Goal: Task Accomplishment & Management: Manage account settings

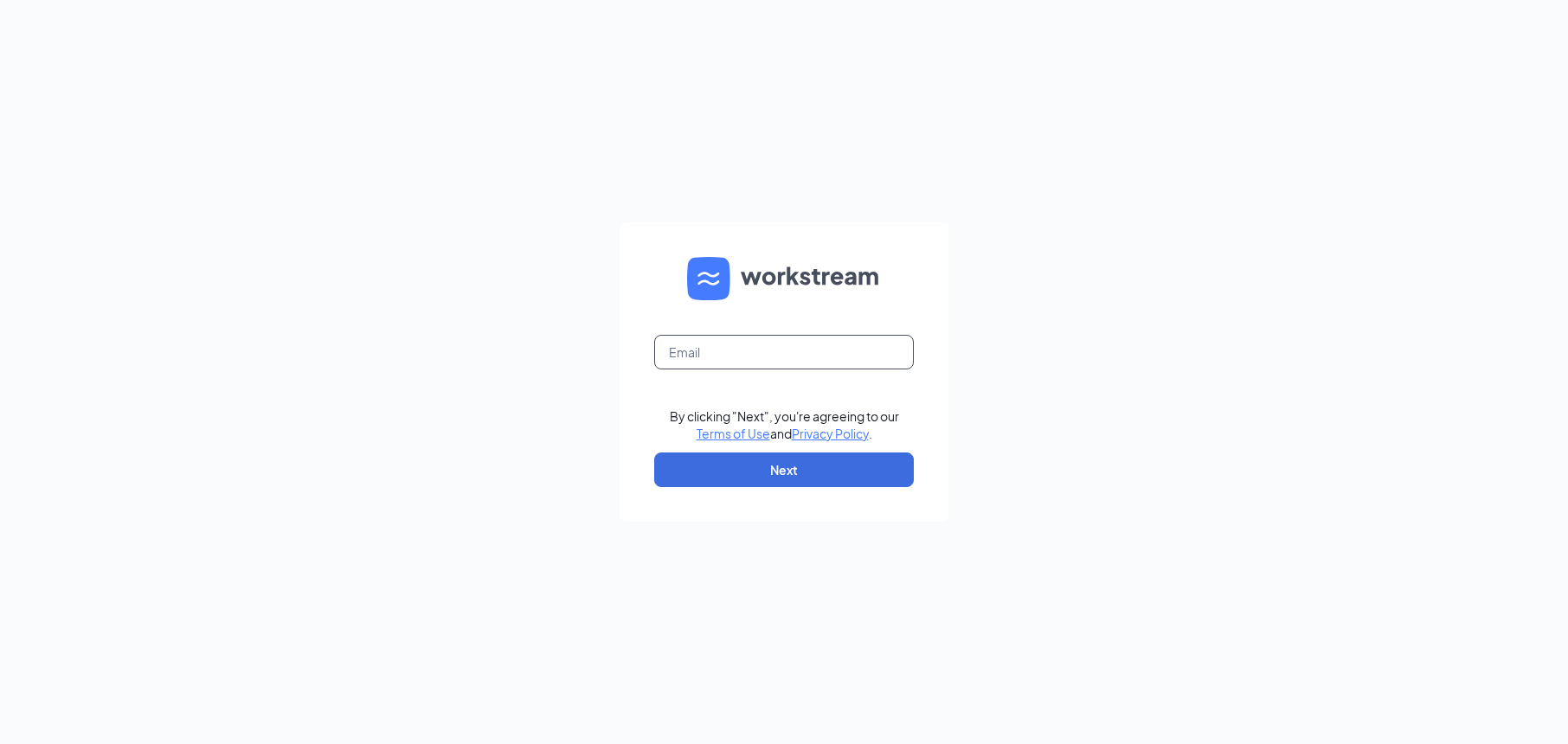
click at [679, 363] on input "text" at bounding box center [783, 352] width 260 height 35
type input "[EMAIL_ADDRESS][DOMAIN_NAME]"
click at [747, 467] on button "Next" at bounding box center [783, 469] width 260 height 35
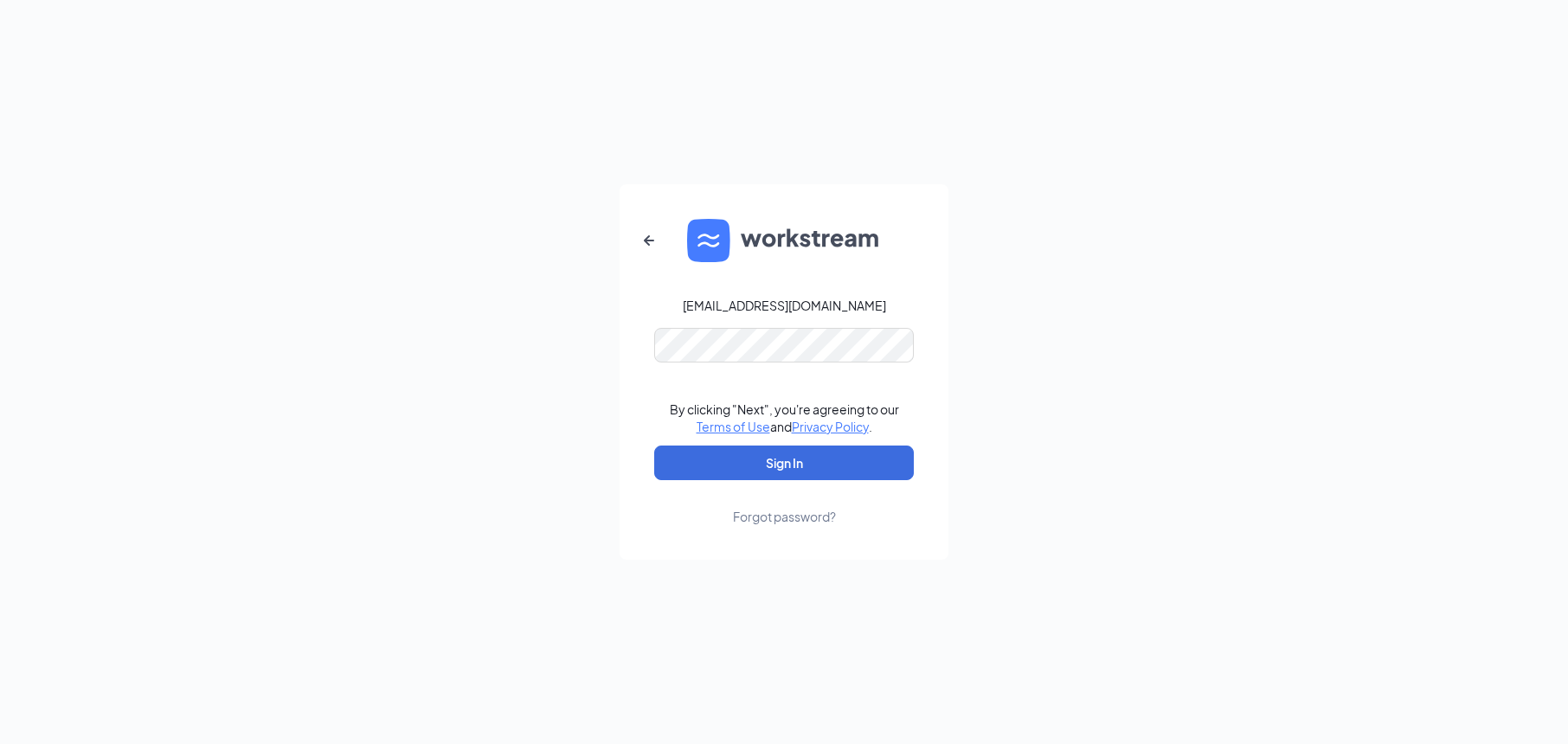
click at [784, 463] on button "Sign In" at bounding box center [783, 462] width 260 height 35
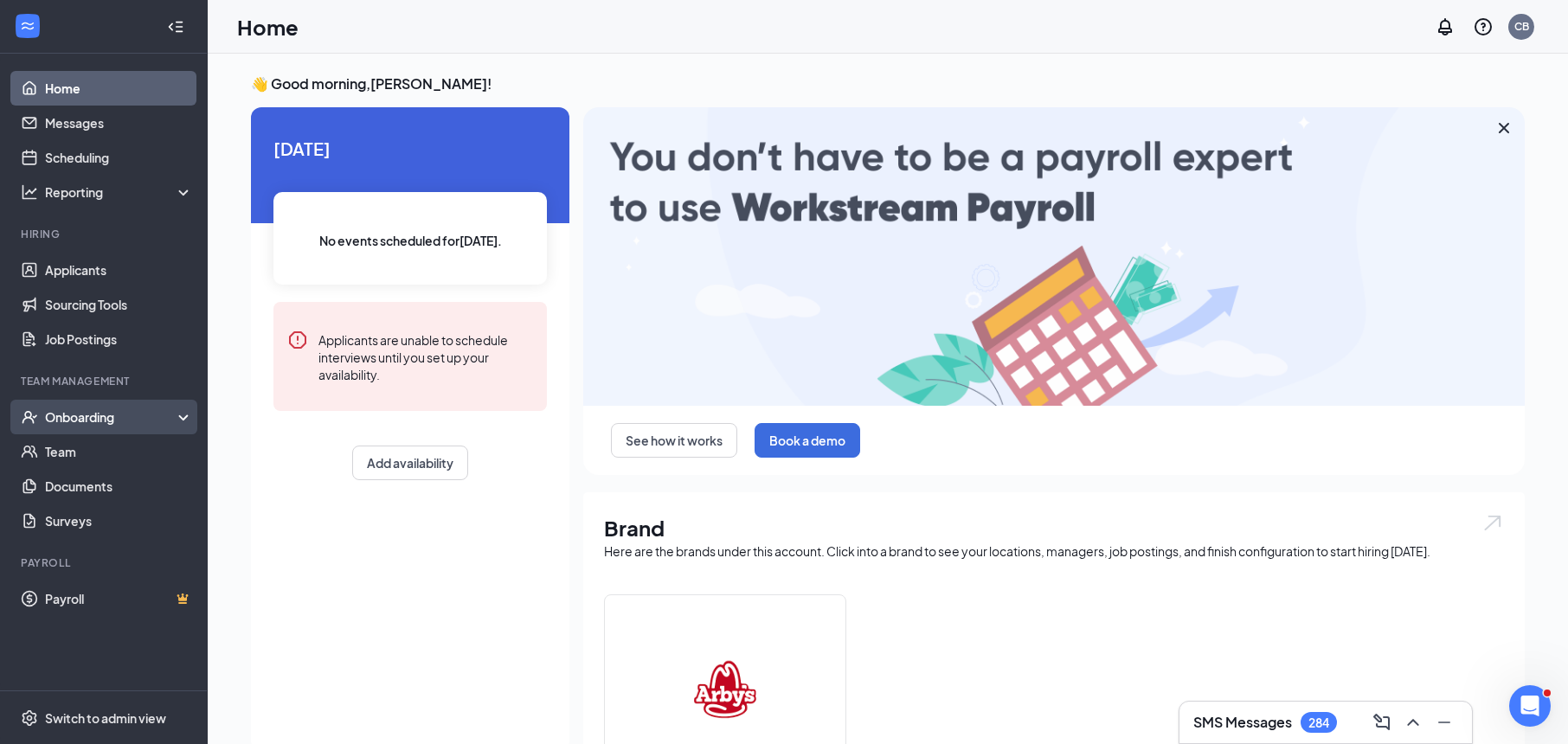
click at [142, 424] on div "Onboarding" at bounding box center [112, 417] width 133 height 18
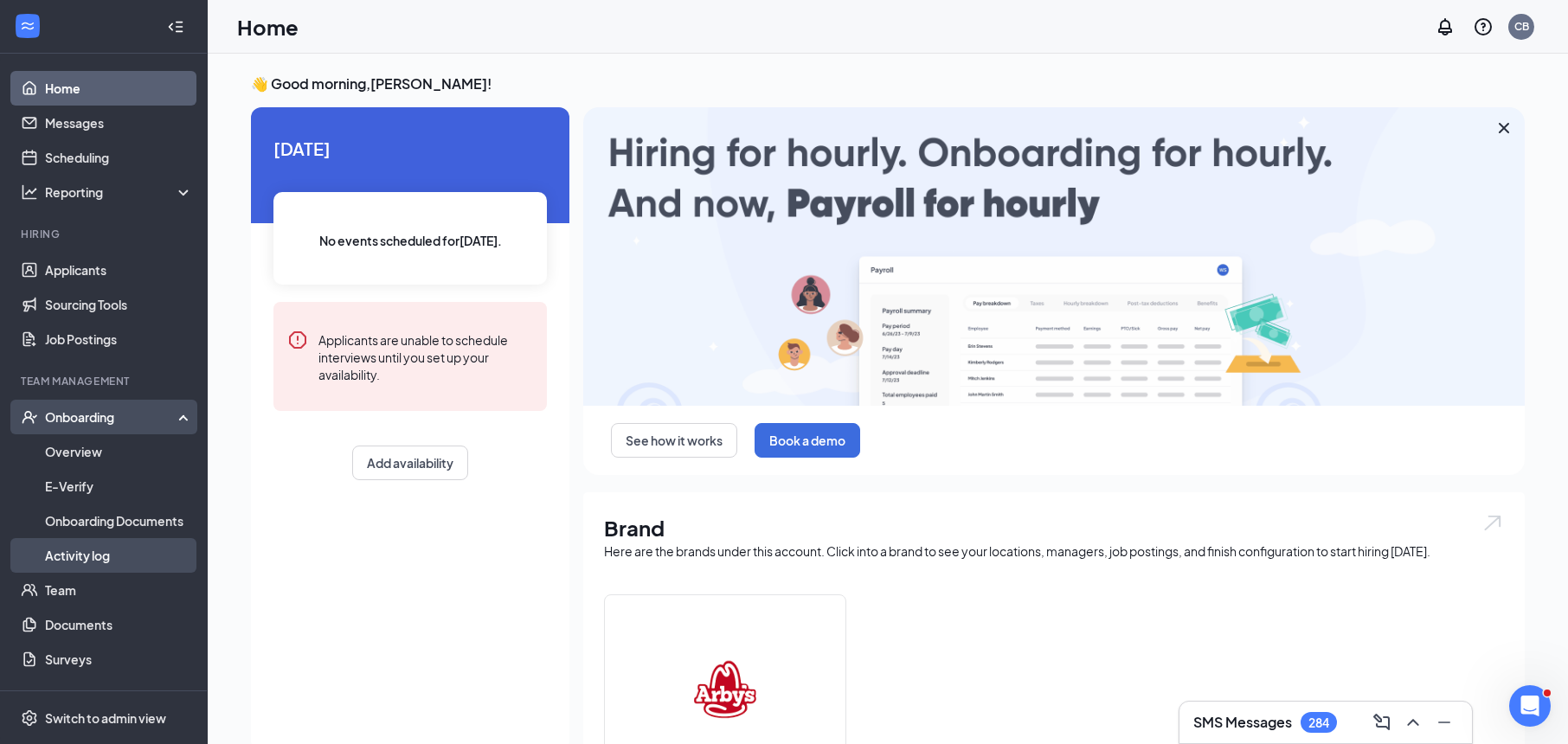
click at [75, 554] on link "Activity log" at bounding box center [119, 555] width 148 height 35
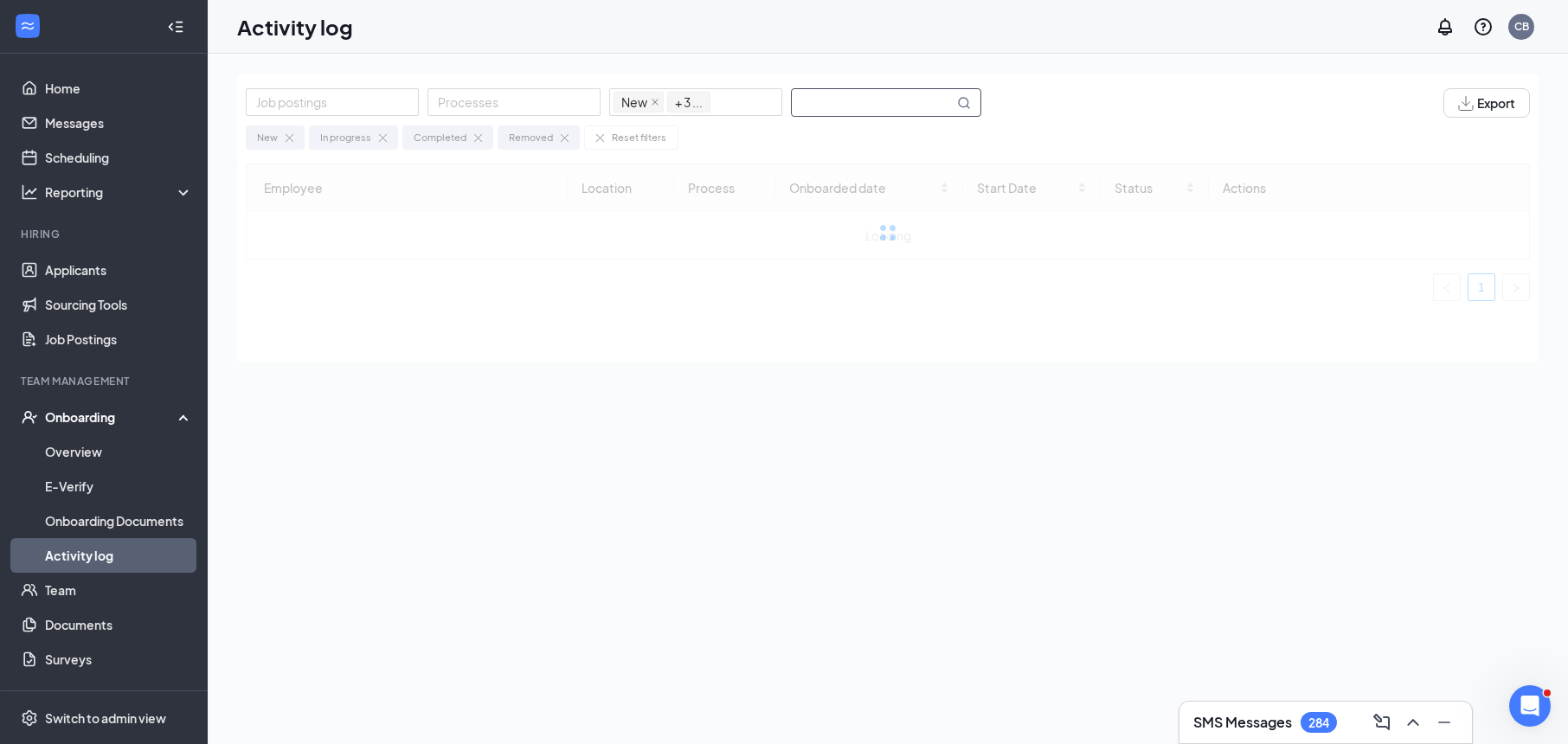
click at [887, 106] on input "text" at bounding box center [873, 102] width 161 height 27
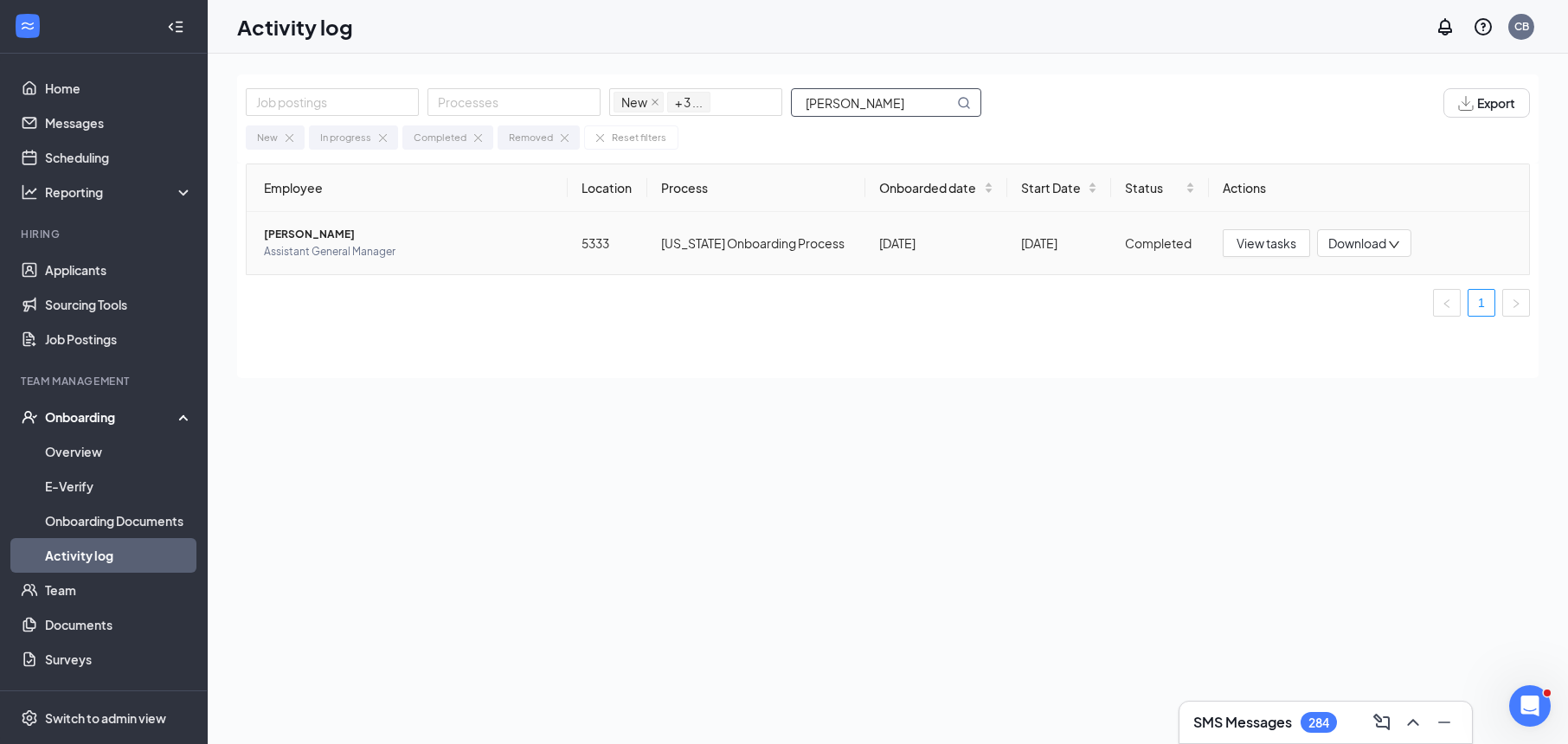
type input "[PERSON_NAME]"
click at [302, 248] on span "Assistant General Manager" at bounding box center [409, 252] width 290 height 18
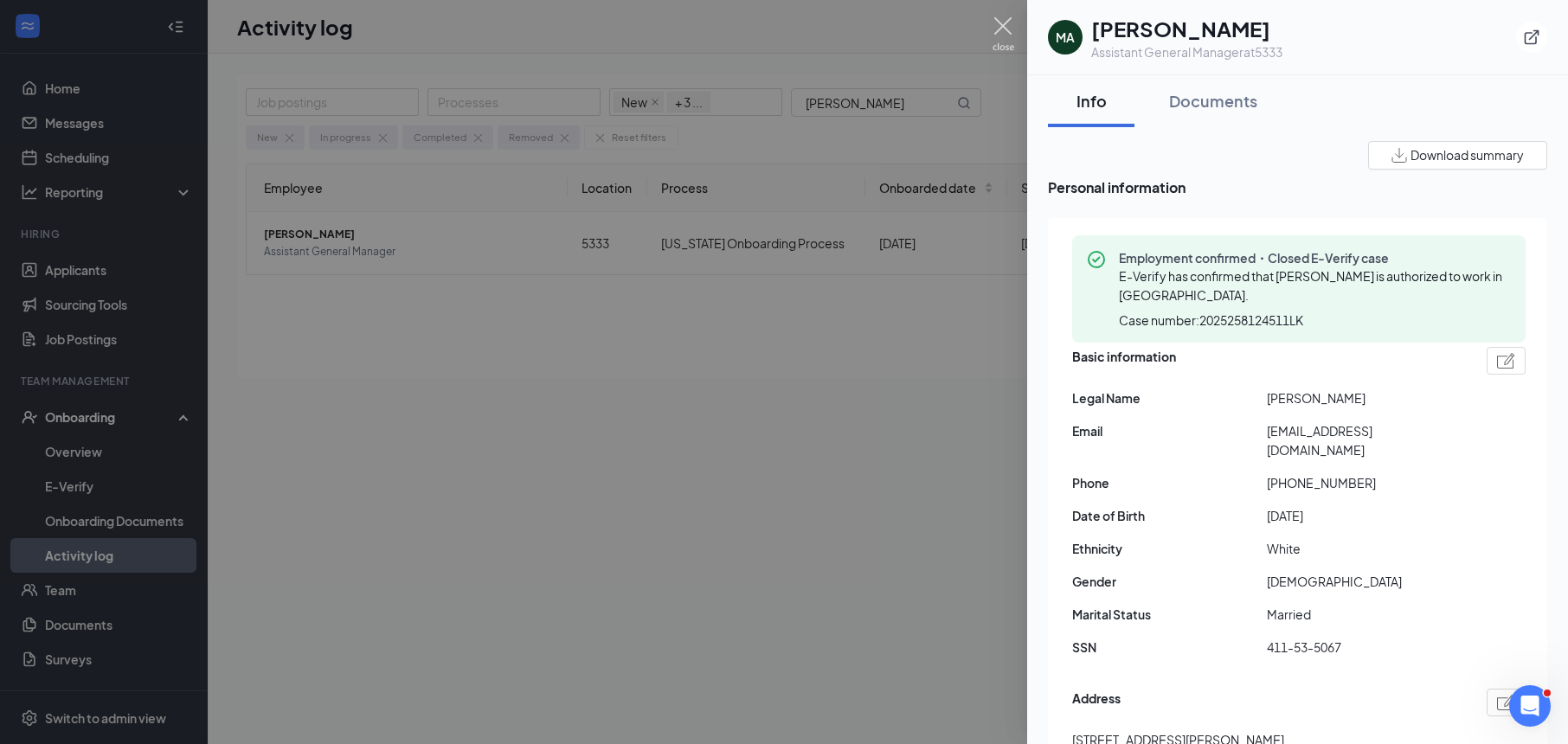
click at [1000, 18] on img at bounding box center [1003, 35] width 21 height 34
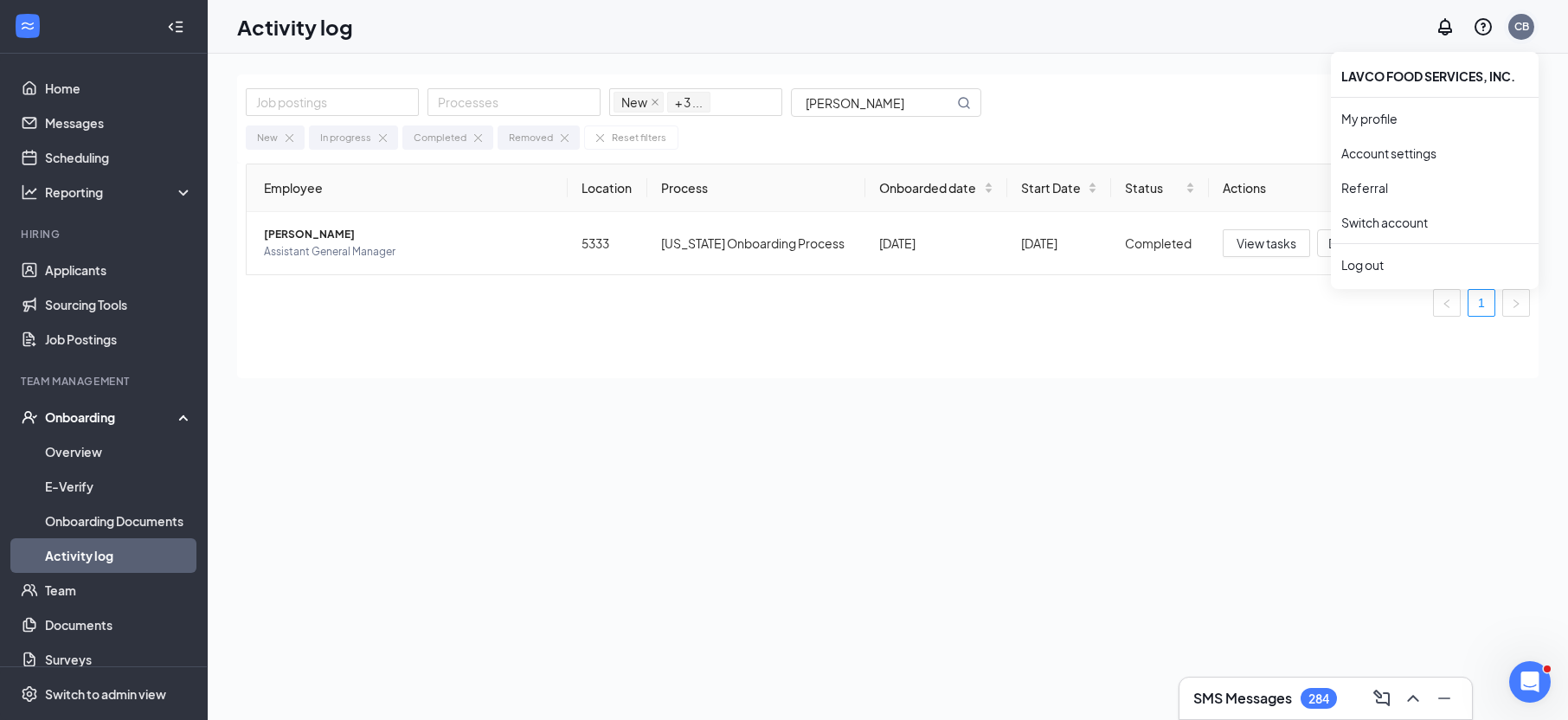
click at [1533, 25] on div "CB" at bounding box center [1520, 27] width 26 height 26
click at [1399, 270] on div "Log out" at bounding box center [1434, 265] width 187 height 18
